Goal: Navigation & Orientation: Find specific page/section

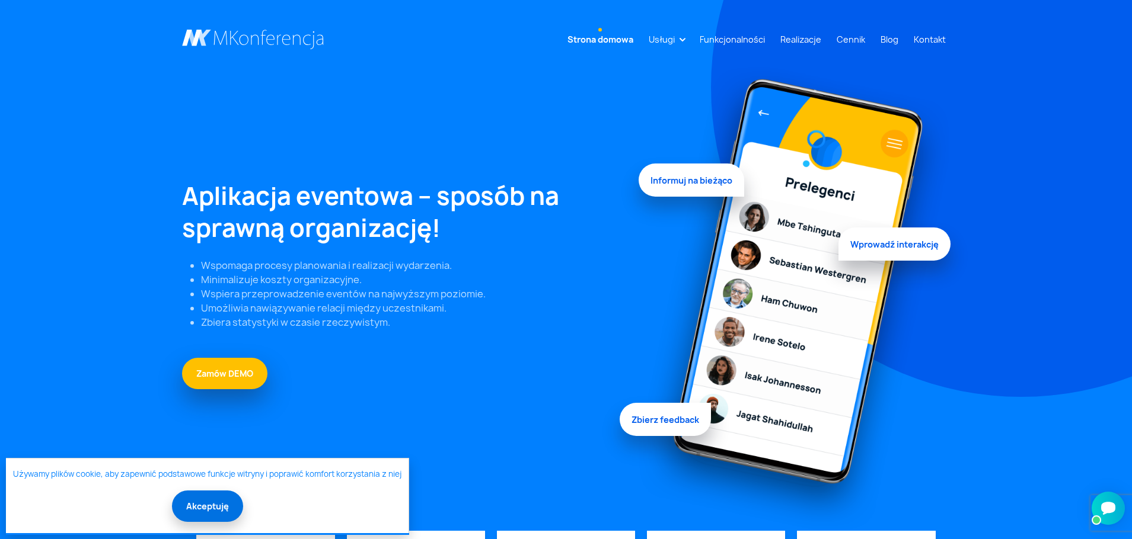
click at [212, 505] on button "Akceptuję" at bounding box center [207, 506] width 71 height 31
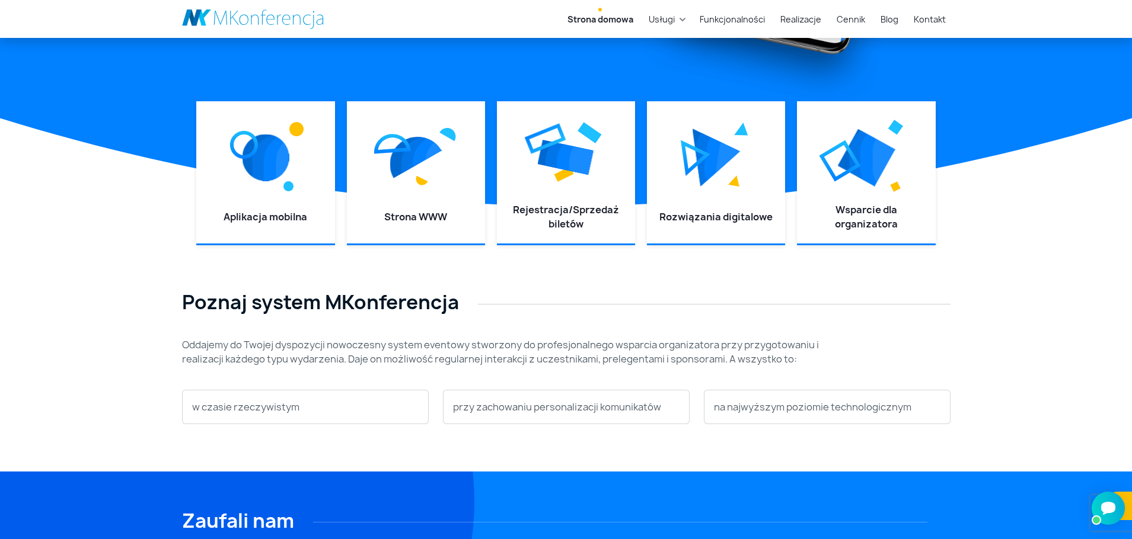
scroll to position [356, 0]
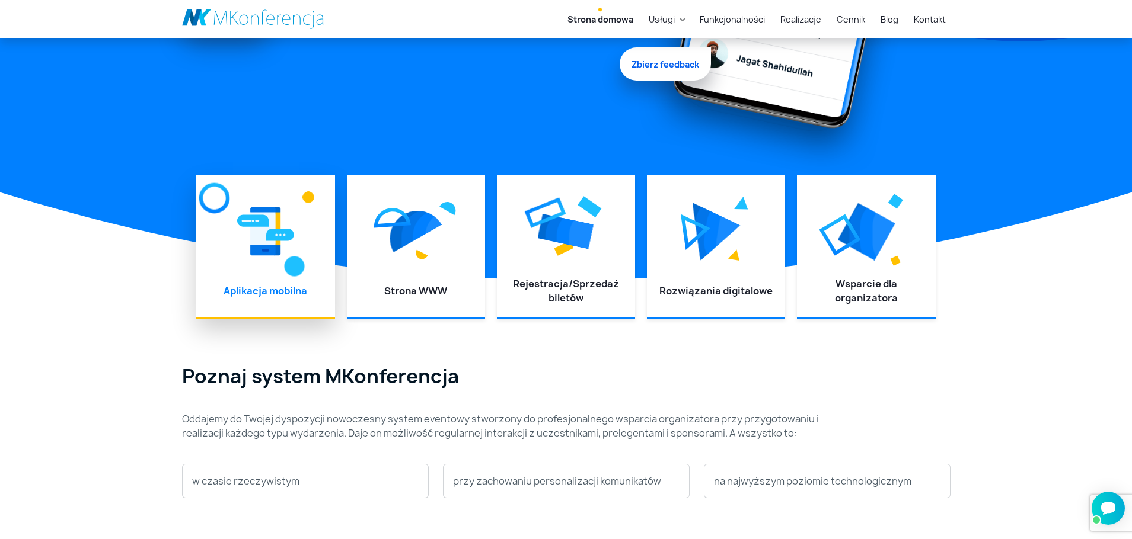
click at [252, 290] on link "Aplikacja mobilna" at bounding box center [266, 291] width 84 height 13
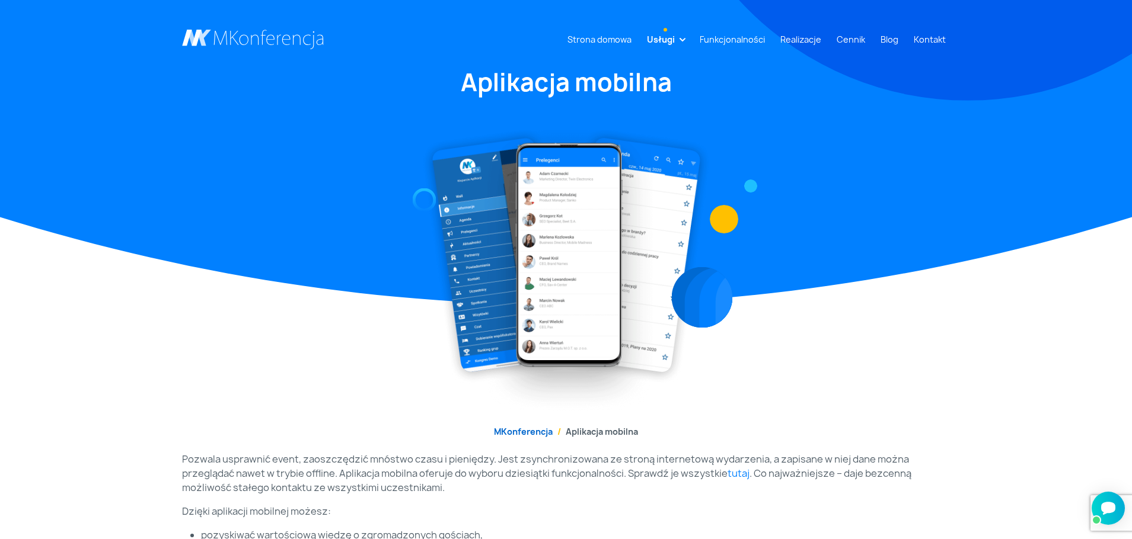
click at [518, 433] on link "MKonferencja" at bounding box center [523, 431] width 59 height 11
